Goal: Navigation & Orientation: Find specific page/section

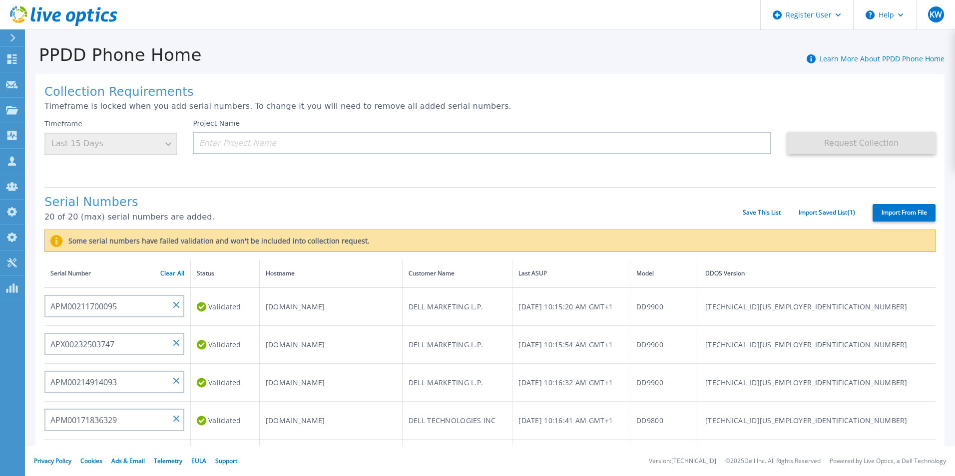
scroll to position [193, 0]
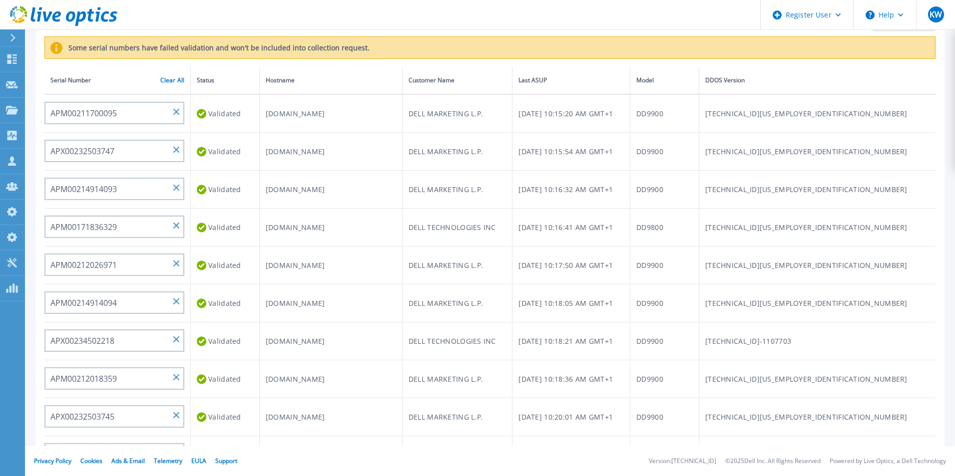
click at [83, 18] on icon at bounding box center [80, 18] width 11 height 14
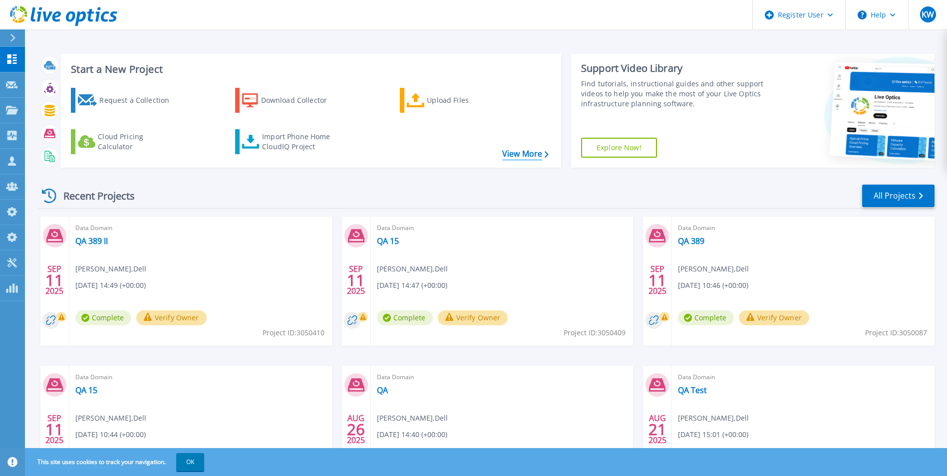
click at [533, 157] on link "View More" at bounding box center [525, 153] width 46 height 9
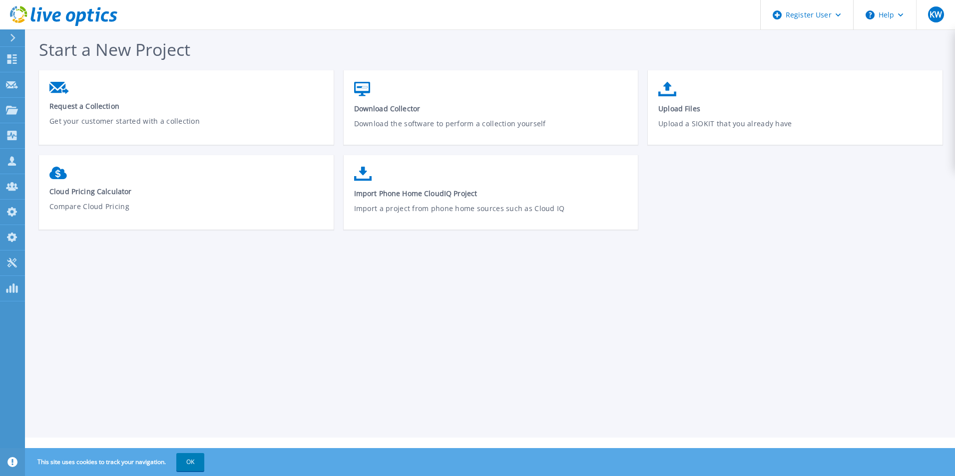
click at [76, 7] on icon at bounding box center [63, 16] width 107 height 20
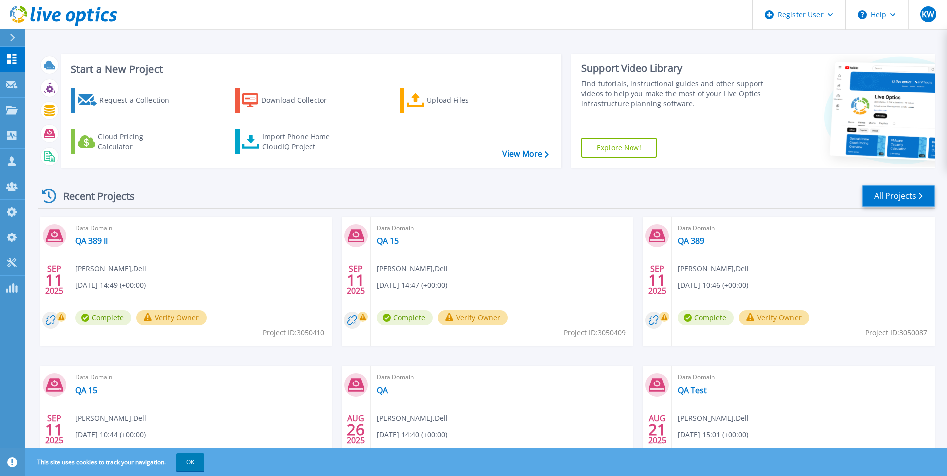
click at [890, 202] on link "All Projects" at bounding box center [899, 196] width 72 height 22
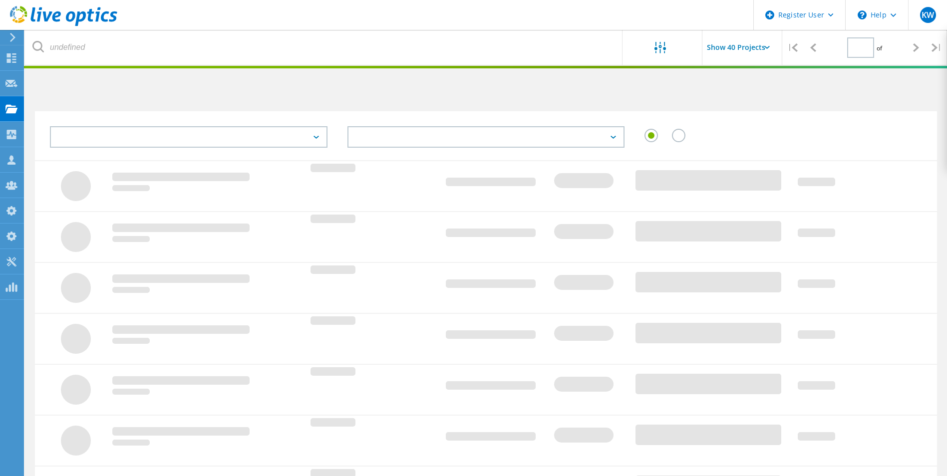
type input "1"
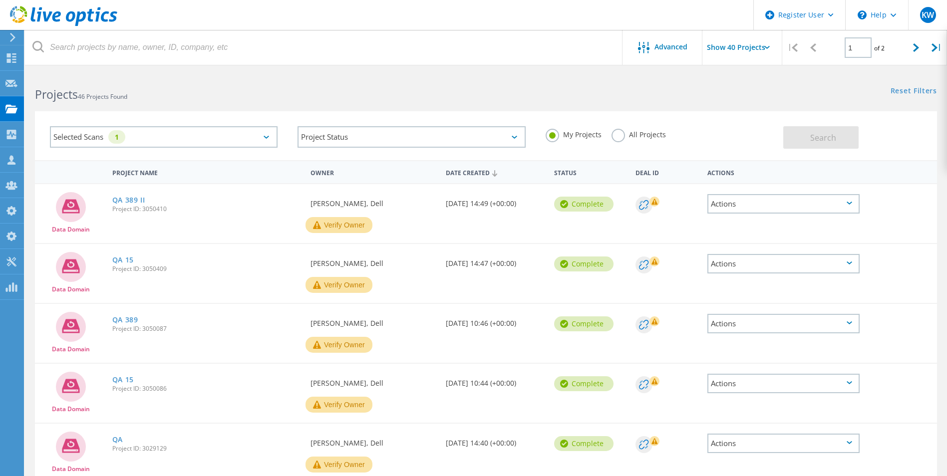
click at [609, 130] on div "My Projects All Projects" at bounding box center [660, 134] width 248 height 37
click at [610, 130] on div "My Projects All Projects" at bounding box center [660, 134] width 248 height 37
click at [612, 131] on label "All Projects" at bounding box center [639, 133] width 54 height 9
click at [0, 0] on input "All Projects" at bounding box center [0, 0] width 0 height 0
click at [800, 129] on button "Search" at bounding box center [821, 137] width 75 height 22
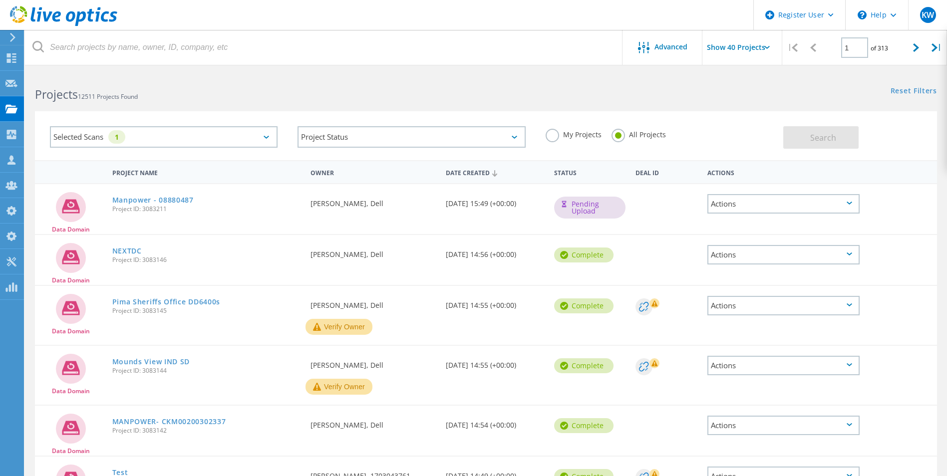
click at [334, 88] on h2 "Projects 12511 Projects Found" at bounding box center [255, 94] width 441 height 16
